Goal: Task Accomplishment & Management: Use online tool/utility

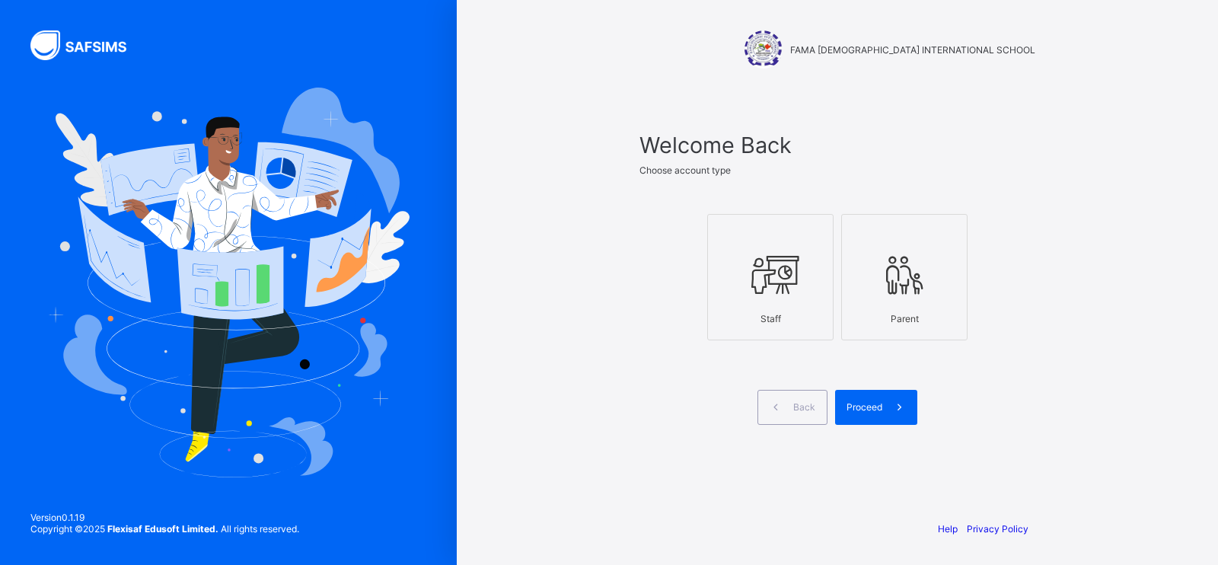
click at [776, 299] on div at bounding box center [770, 275] width 110 height 60
click at [873, 401] on span "Proceed" at bounding box center [864, 406] width 36 height 11
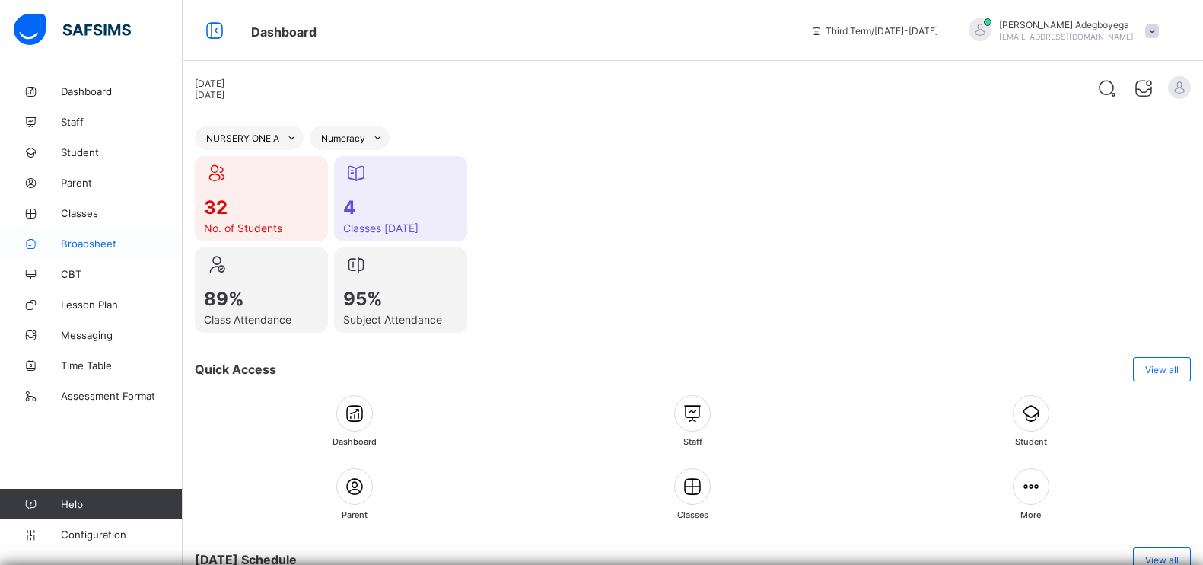
click at [96, 243] on span "Broadsheet" at bounding box center [122, 243] width 122 height 12
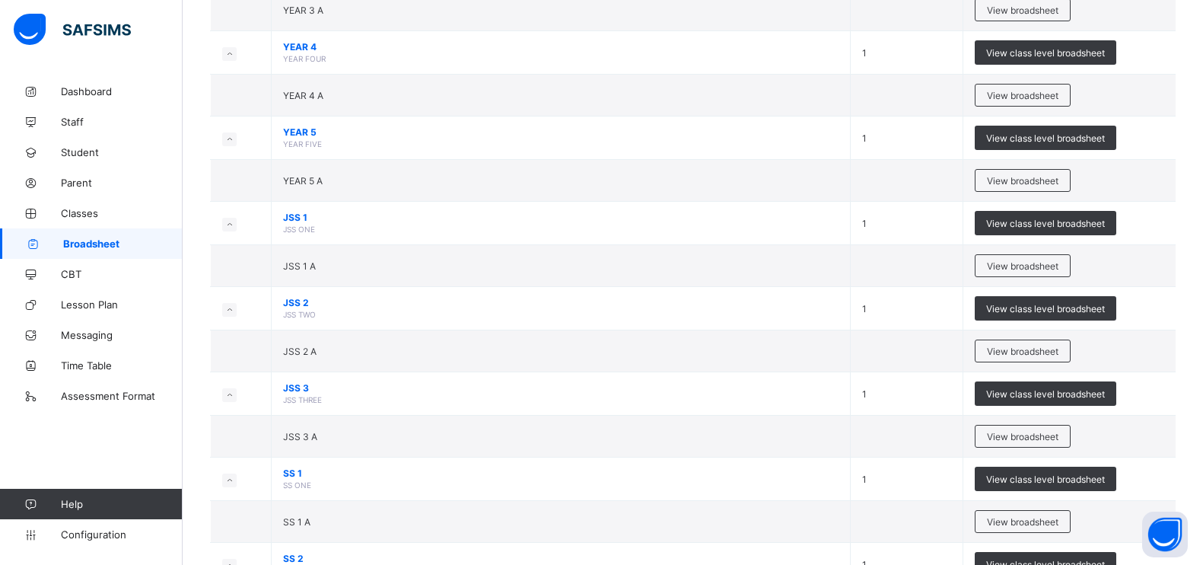
scroll to position [690, 0]
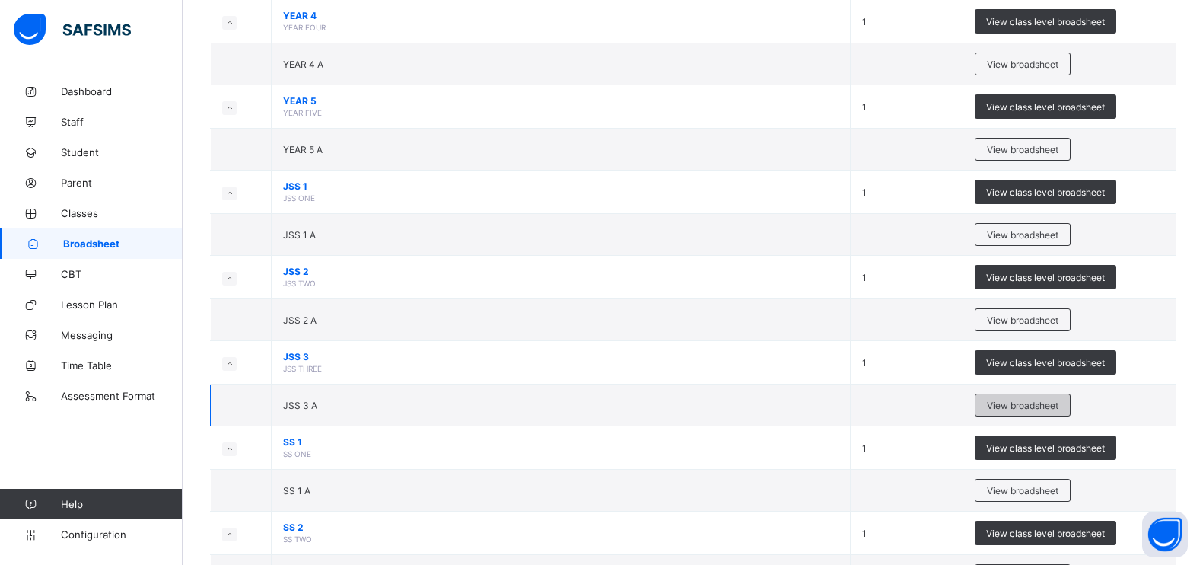
click at [1041, 405] on span "View broadsheet" at bounding box center [1023, 405] width 72 height 11
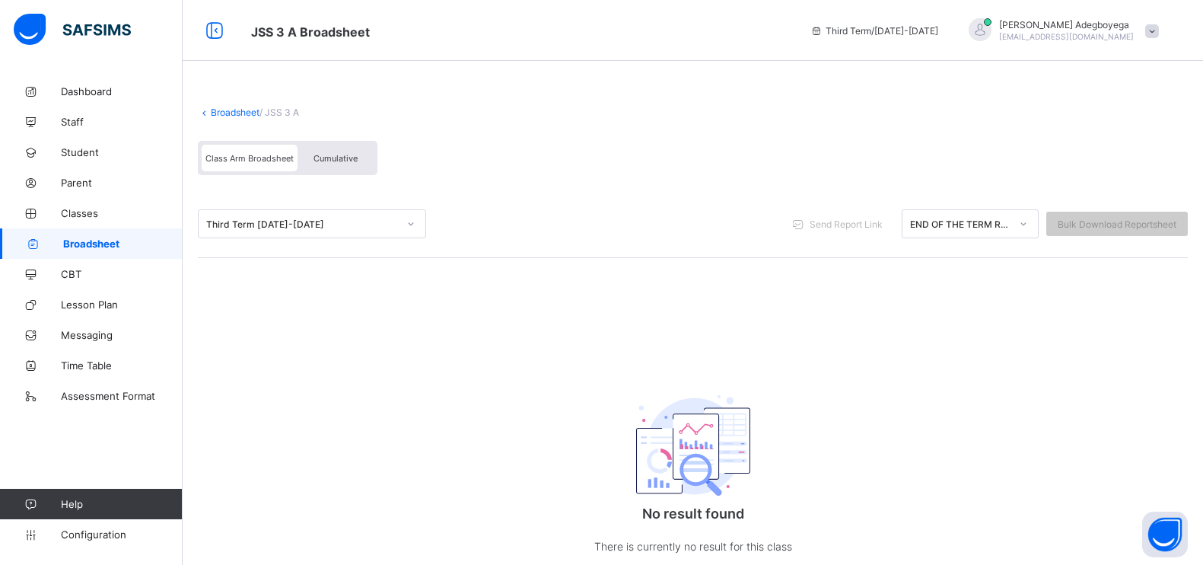
click at [408, 225] on icon at bounding box center [410, 223] width 9 height 15
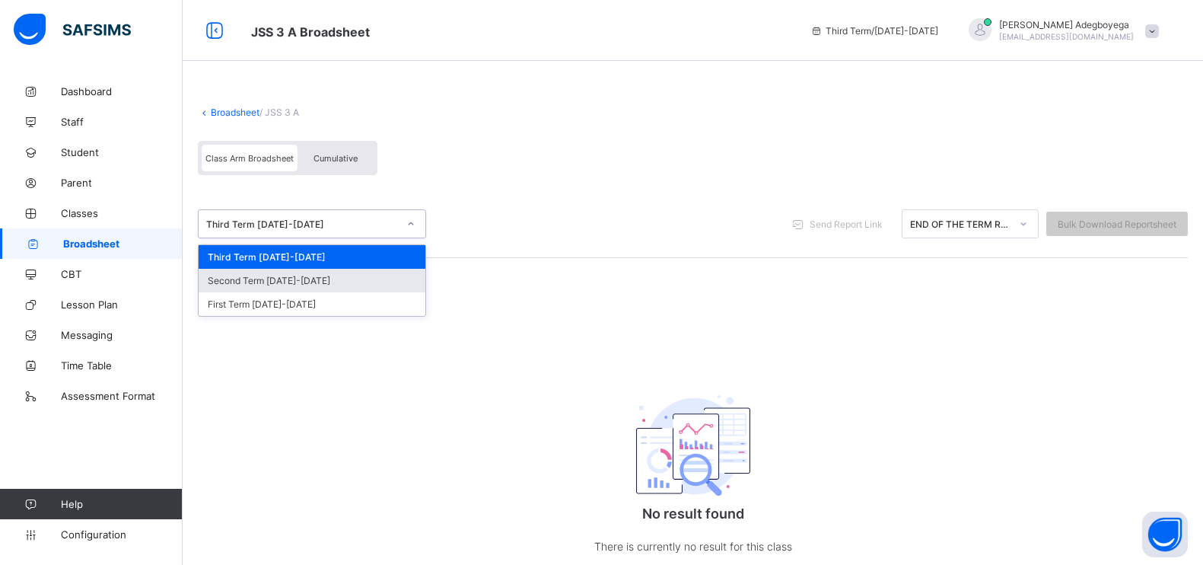
click at [378, 277] on div "Second Term 2024-2025" at bounding box center [312, 281] width 227 height 24
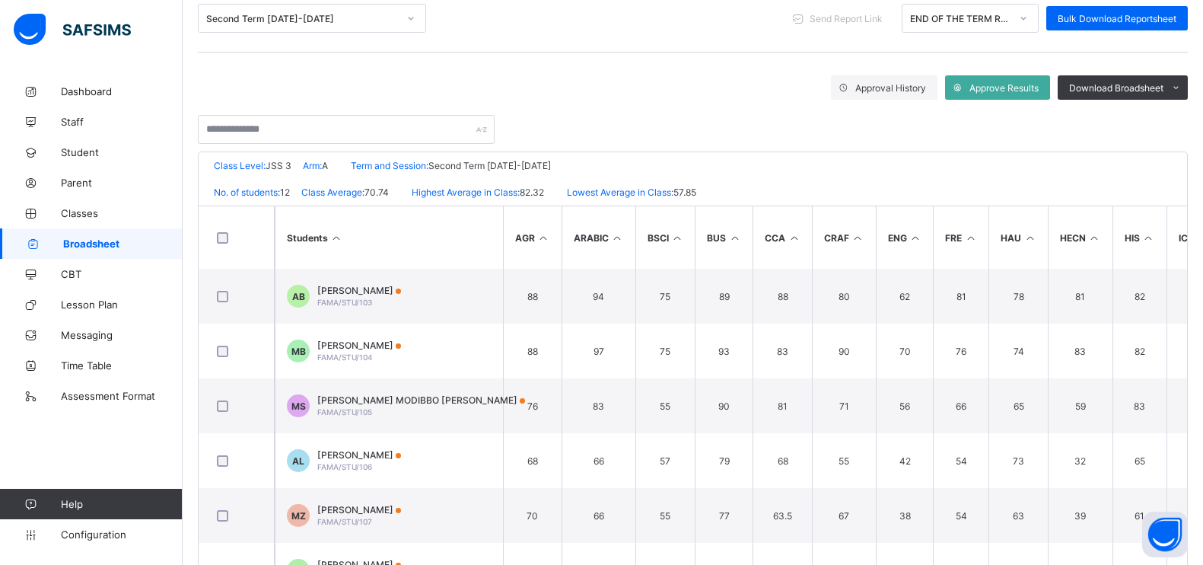
scroll to position [258, 0]
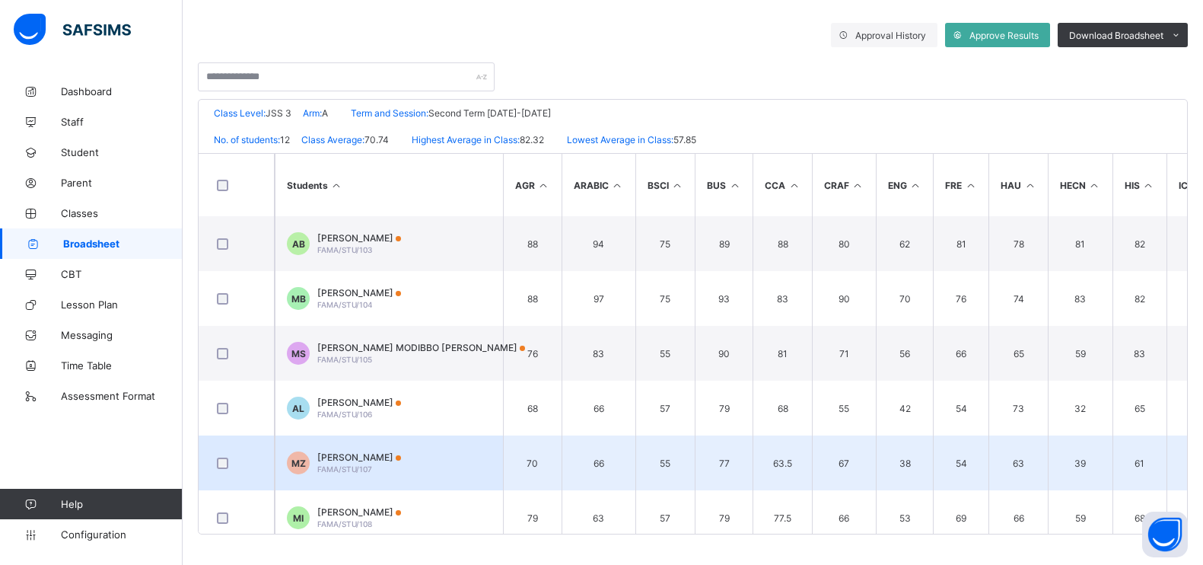
click at [401, 460] on span "[PERSON_NAME]" at bounding box center [359, 456] width 84 height 11
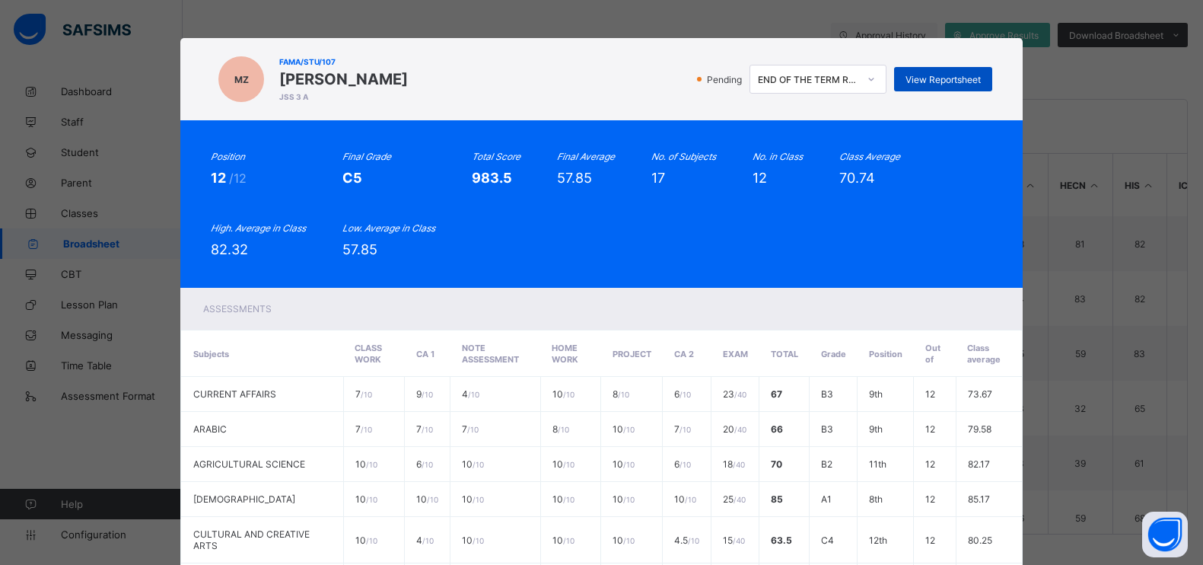
click at [930, 84] on span "View Reportsheet" at bounding box center [943, 79] width 75 height 11
click at [1075, 70] on div "MZ FAMA/STU/107 MOHAMMED MUSTAPHA ZUBAIRU JSS 3 A Pending END OF THE TERM REPOR…" at bounding box center [601, 282] width 1203 height 565
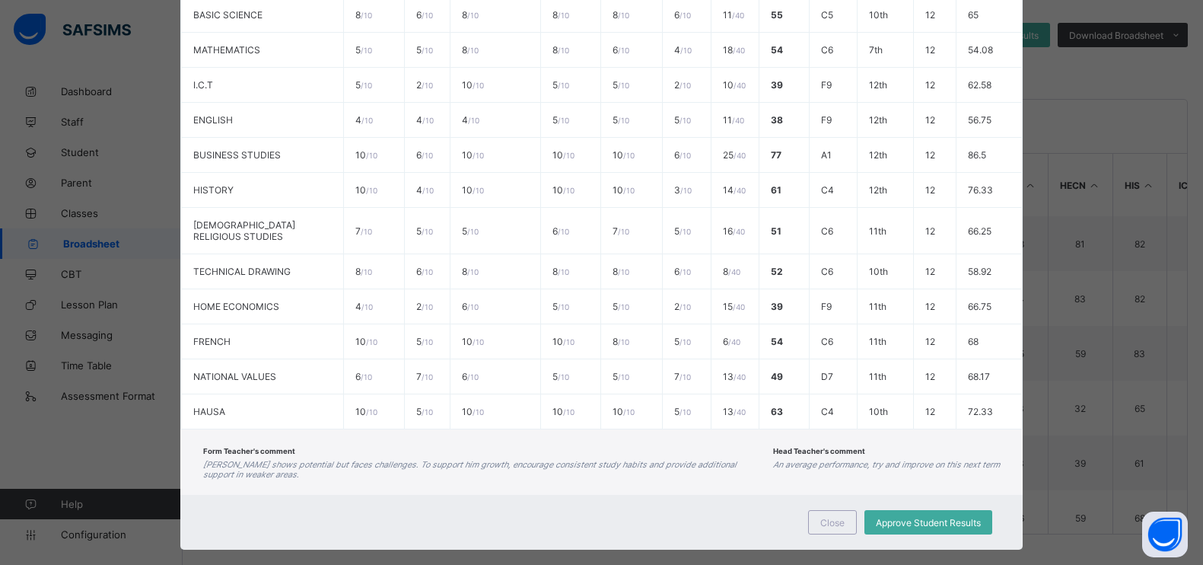
scroll to position [588, 0]
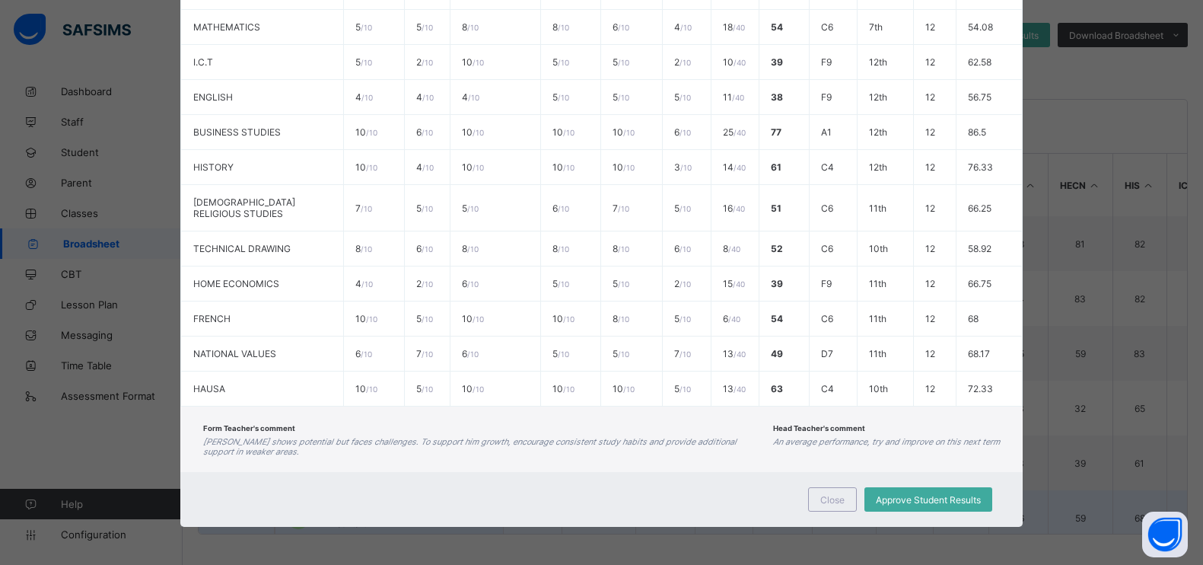
click at [840, 493] on div "Close" at bounding box center [832, 499] width 49 height 24
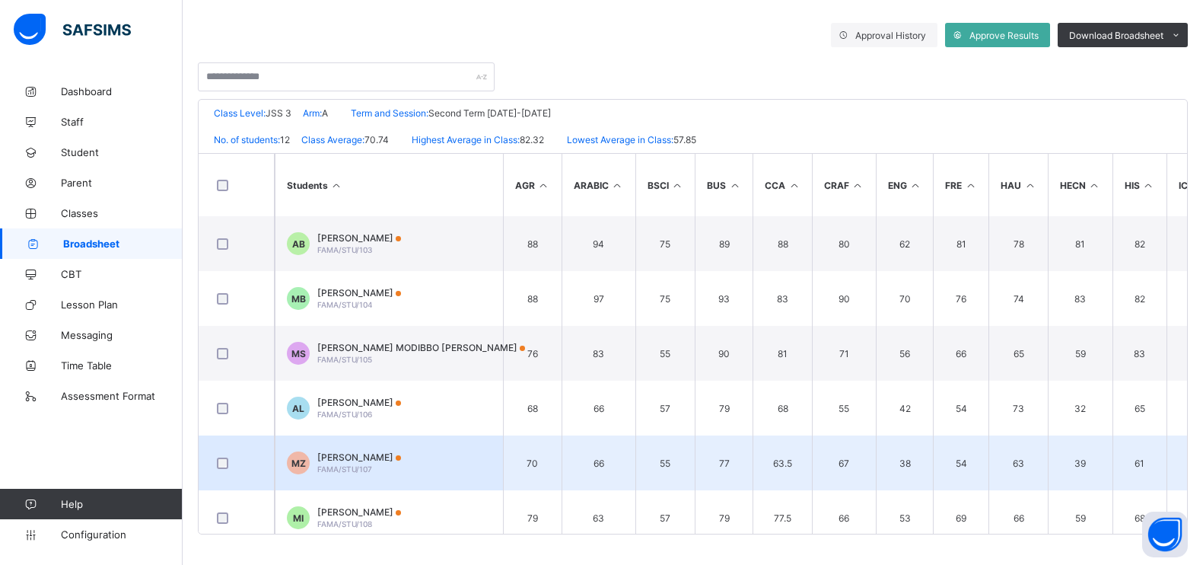
click at [401, 451] on span "[PERSON_NAME]" at bounding box center [359, 456] width 84 height 11
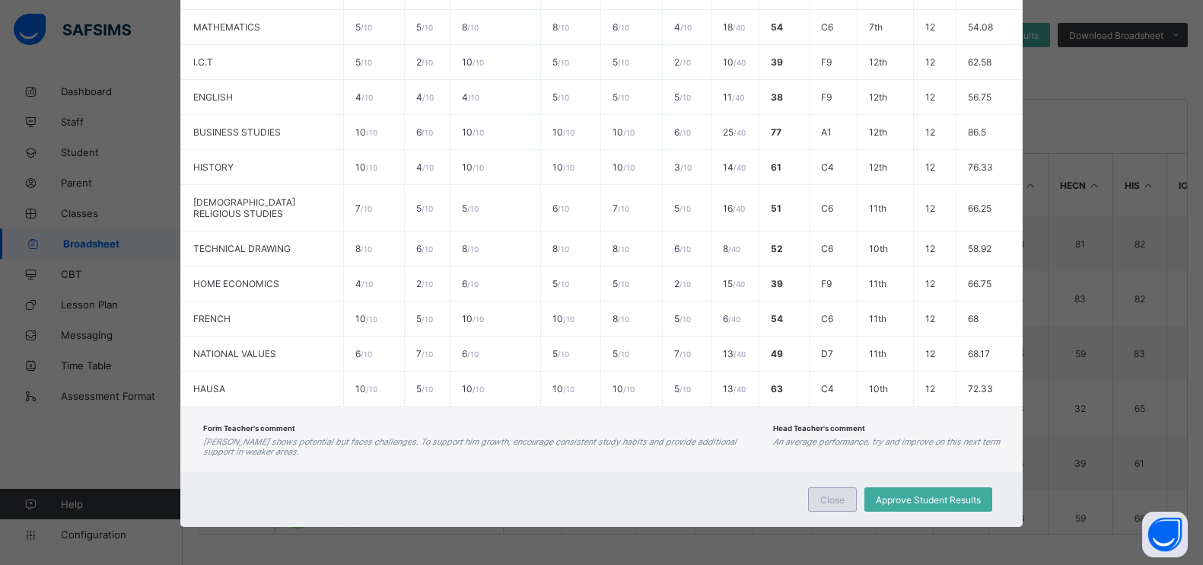
click at [844, 502] on span "Close" at bounding box center [833, 499] width 24 height 11
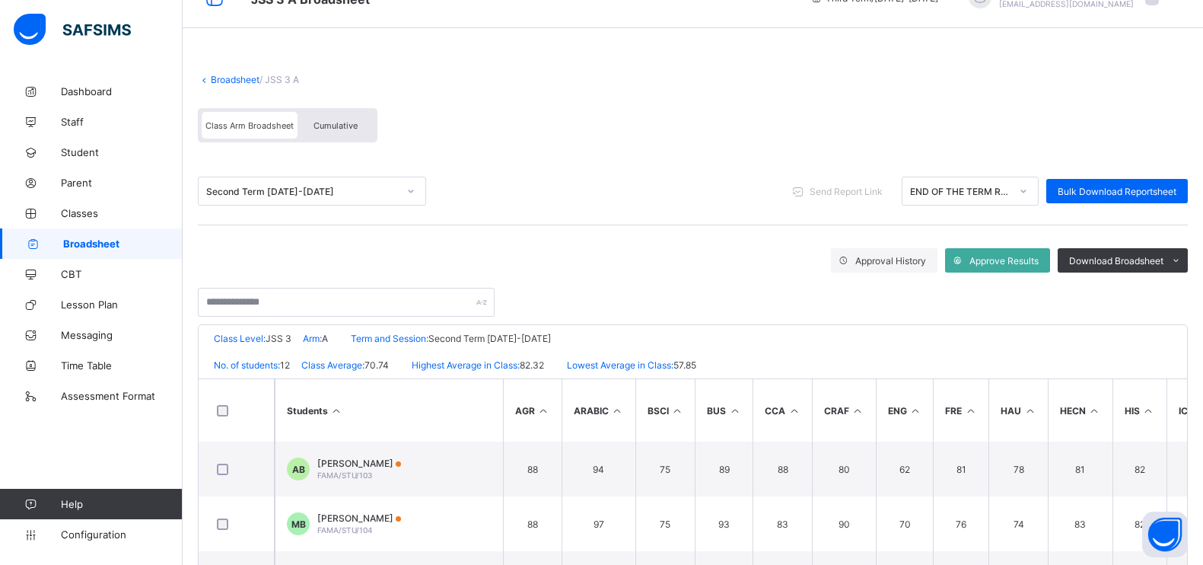
scroll to position [28, 0]
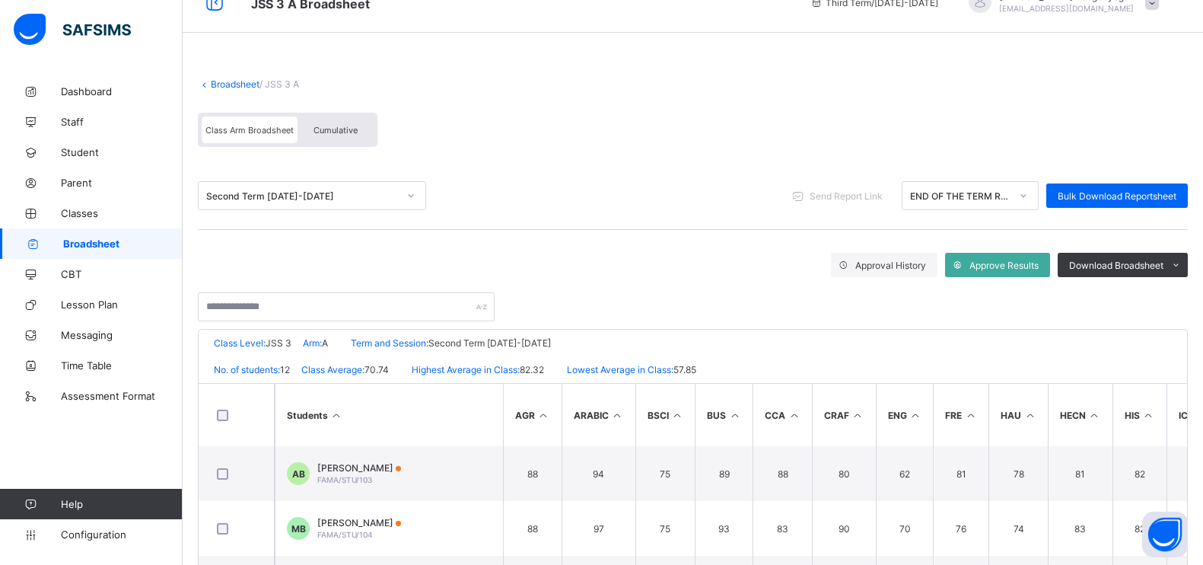
click at [409, 193] on icon at bounding box center [410, 195] width 9 height 15
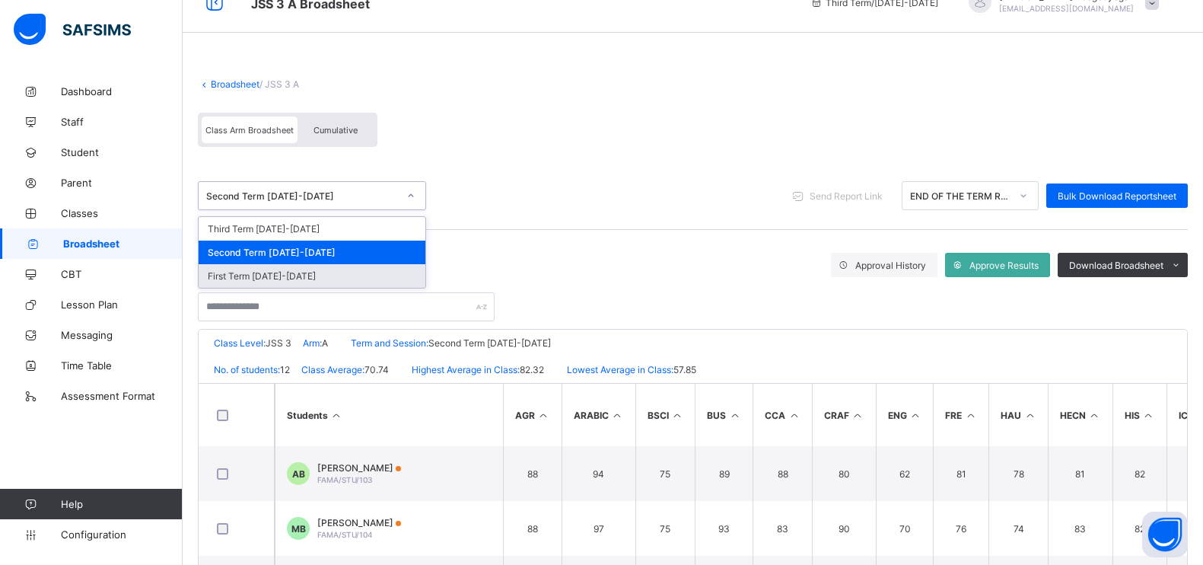
click at [365, 276] on div "First Term 2024-2025" at bounding box center [312, 276] width 227 height 24
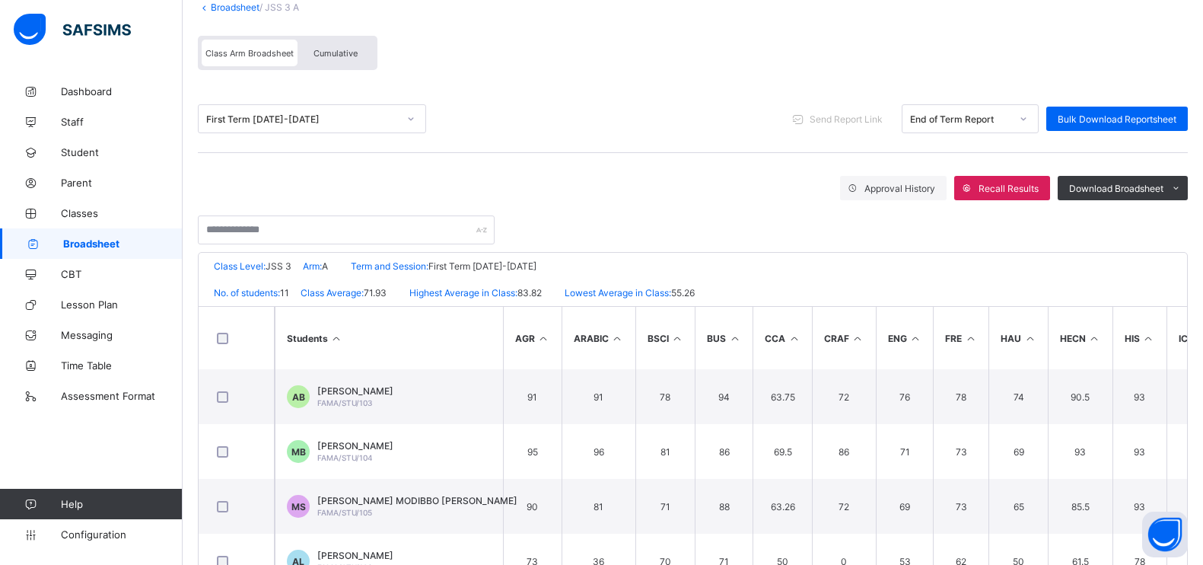
scroll to position [258, 0]
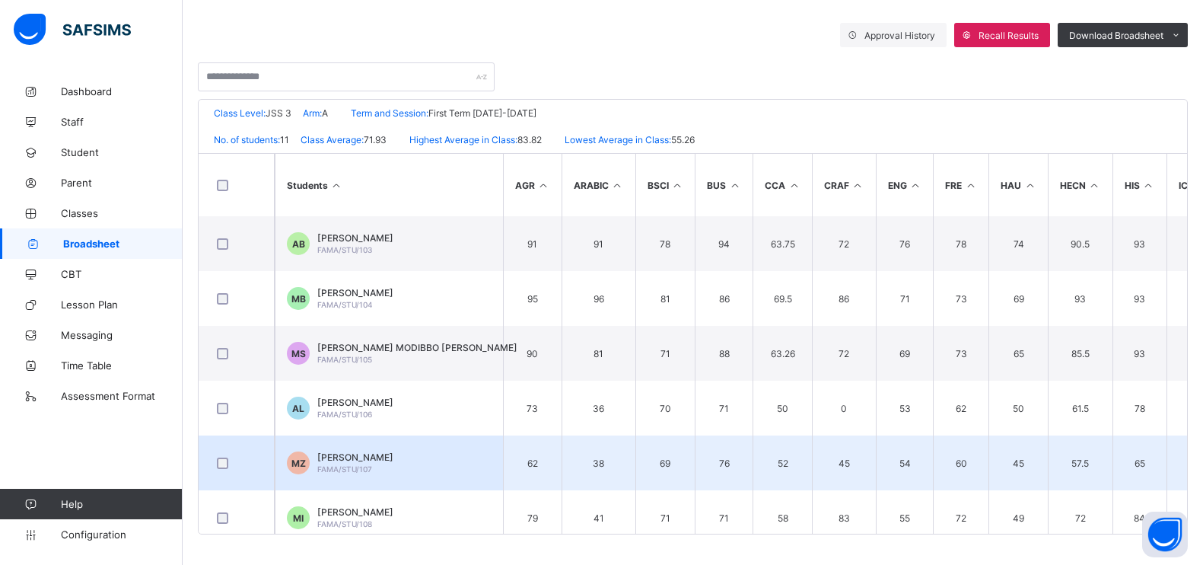
click at [394, 458] on span "[PERSON_NAME]" at bounding box center [355, 456] width 76 height 11
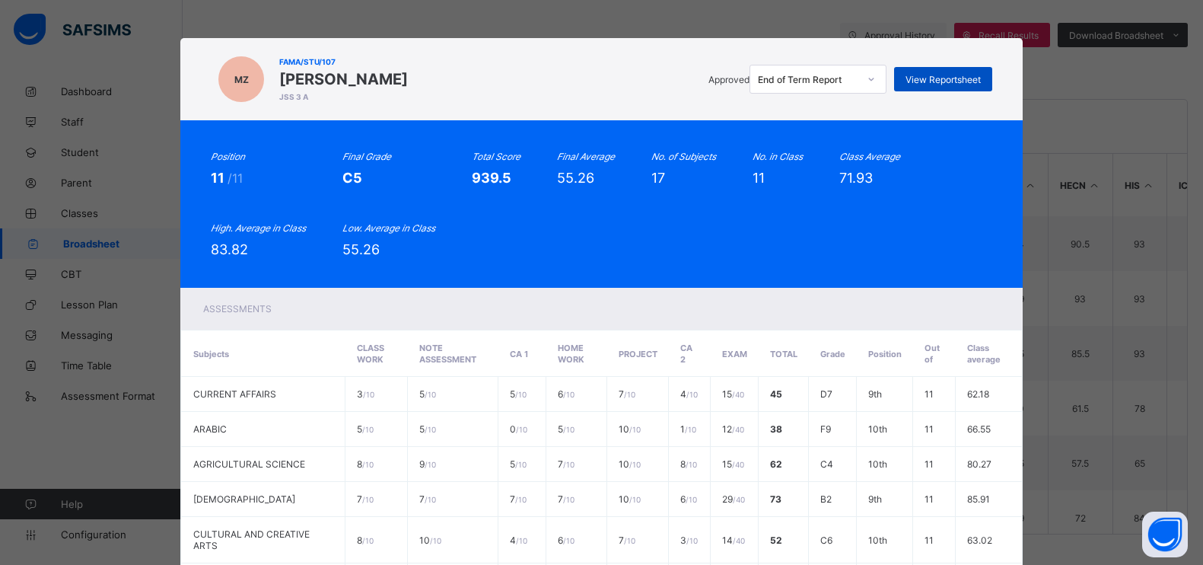
click at [902, 83] on div "View Reportsheet" at bounding box center [943, 79] width 98 height 24
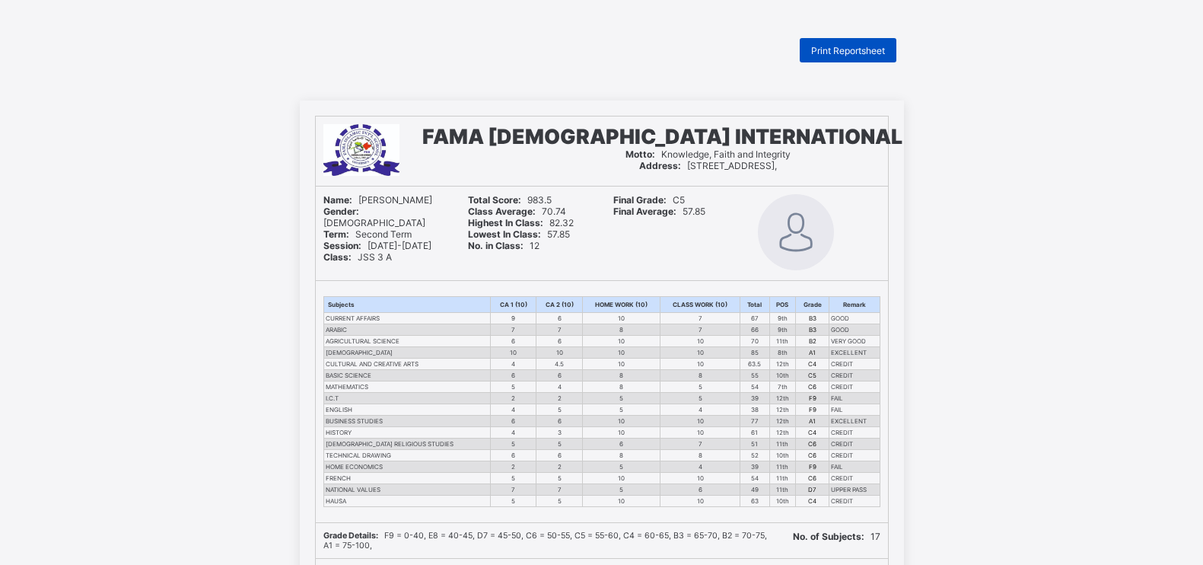
click at [869, 45] on span "Print Reportsheet" at bounding box center [848, 50] width 74 height 11
click at [868, 53] on span "Print Reportsheet" at bounding box center [848, 50] width 74 height 11
